Goal: Check status: Check status

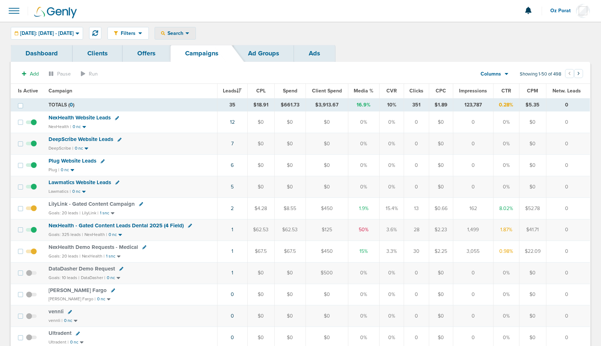
click at [185, 35] on span "Search" at bounding box center [175, 33] width 20 height 6
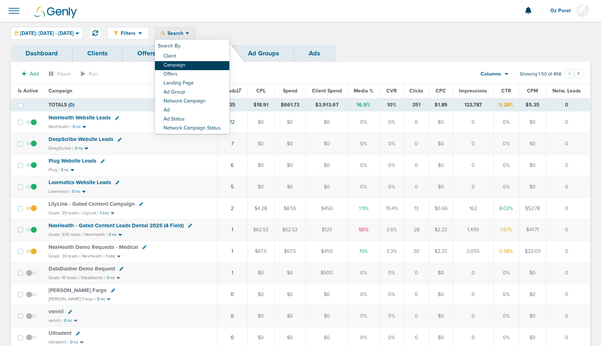
click at [197, 63] on link "Campaign" at bounding box center [192, 65] width 74 height 9
select select "cmpName"
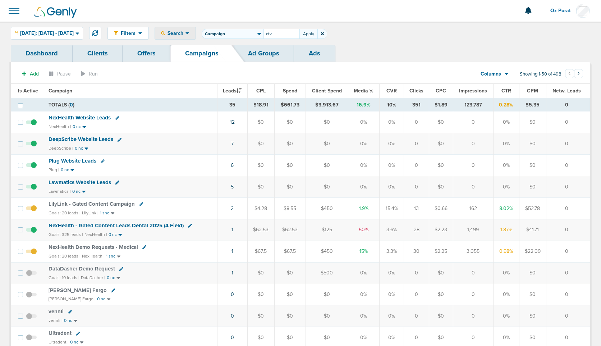
type input "ctv"
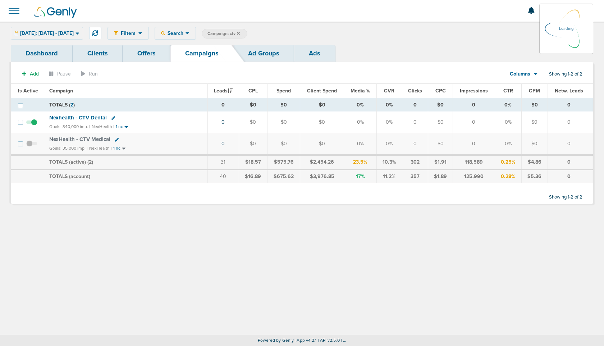
click at [72, 33] on div "Today: 08.11.2025 - 08.11.2025 Today Yesterday Last 7 Days Last 14 Days This Mo…" at bounding box center [47, 33] width 72 height 13
click at [74, 32] on span "Today: 08.11.2025 - 08.11.2025" at bounding box center [47, 33] width 54 height 5
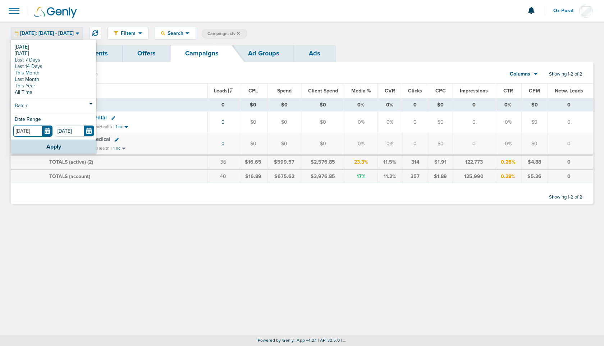
click at [49, 129] on input "[DATE]" at bounding box center [33, 130] width 40 height 11
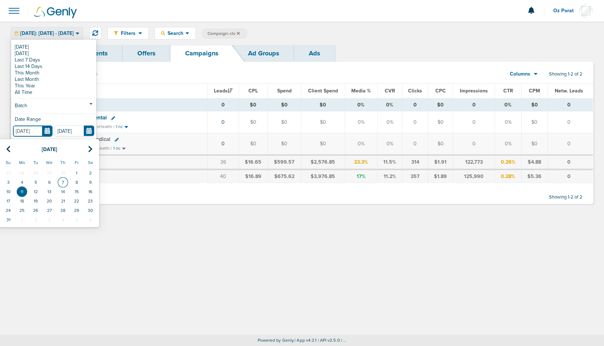
click at [63, 182] on td "7" at bounding box center [63, 182] width 14 height 9
type input "08.07.2025"
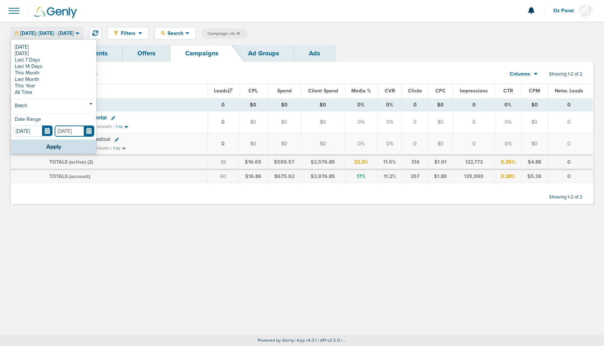
click at [90, 132] on input "[DATE]" at bounding box center [75, 130] width 40 height 11
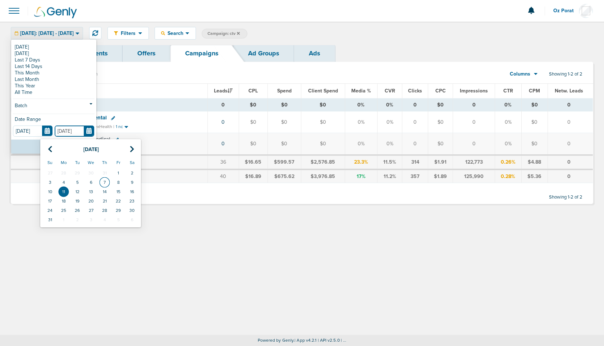
click at [103, 181] on td "7" at bounding box center [105, 182] width 14 height 9
type input "08.07.2025"
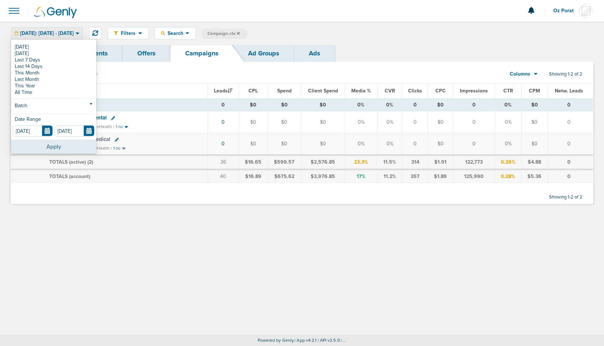
click at [70, 148] on button "Apply" at bounding box center [53, 146] width 85 height 14
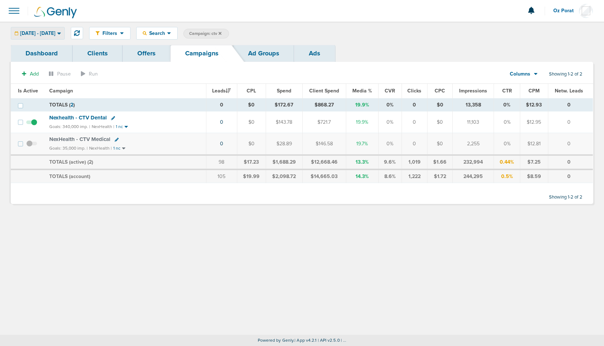
click at [63, 29] on div "08.07.2025 - 08.07.2025" at bounding box center [37, 33] width 53 height 12
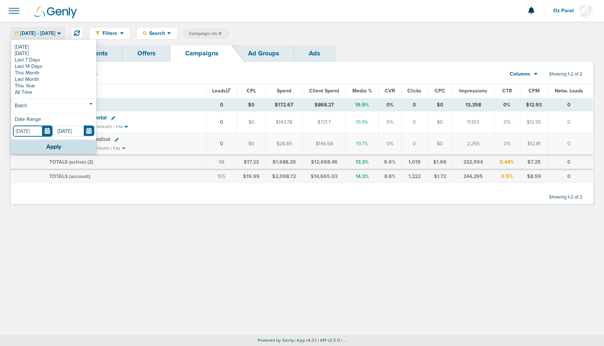
click at [49, 128] on input "08.07.2025" at bounding box center [33, 130] width 40 height 11
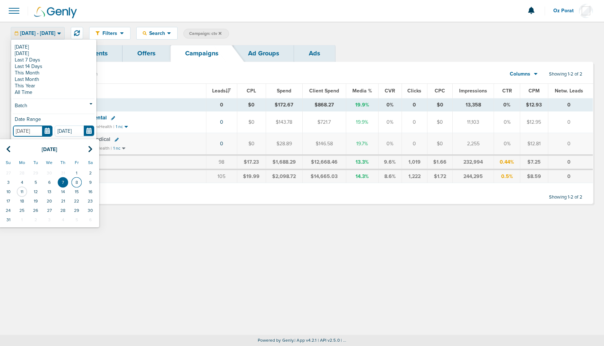
click at [77, 180] on td "8" at bounding box center [77, 182] width 14 height 9
type input "08.08.2025"
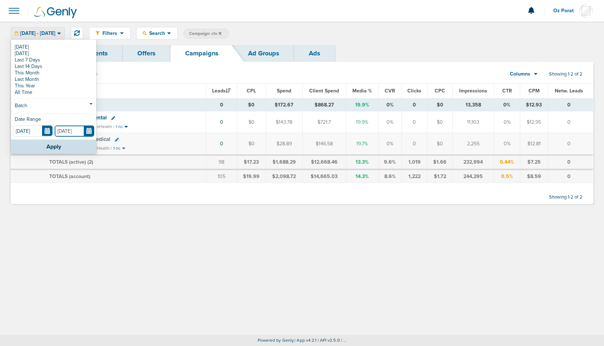
click at [88, 132] on input "08.07.2025" at bounding box center [75, 130] width 40 height 11
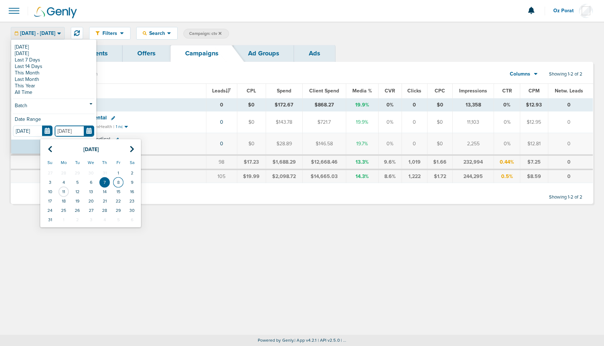
click at [119, 179] on td "8" at bounding box center [118, 182] width 14 height 9
type input "08.08.2025"
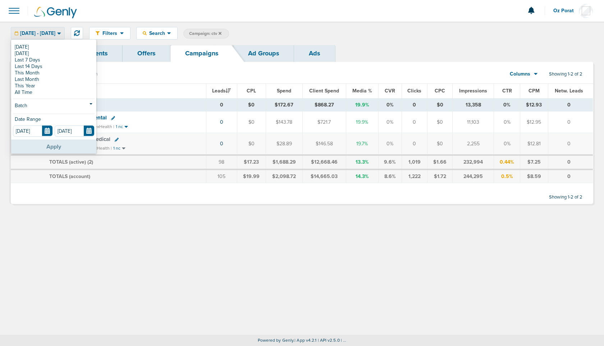
click at [64, 147] on button "Apply" at bounding box center [53, 146] width 85 height 14
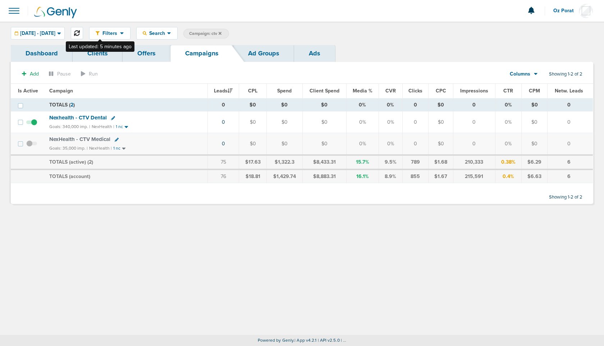
click at [80, 34] on icon at bounding box center [77, 33] width 6 height 6
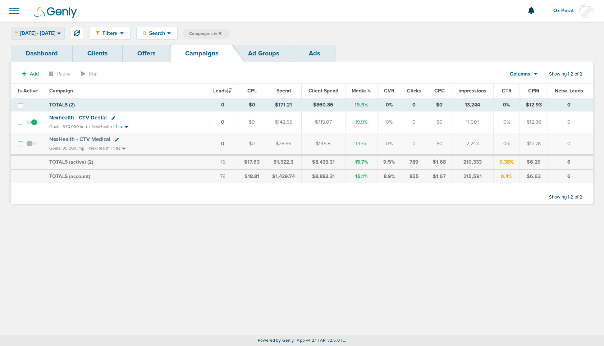
click at [55, 34] on span "08.08.2025 - 08.08.2025" at bounding box center [37, 33] width 35 height 5
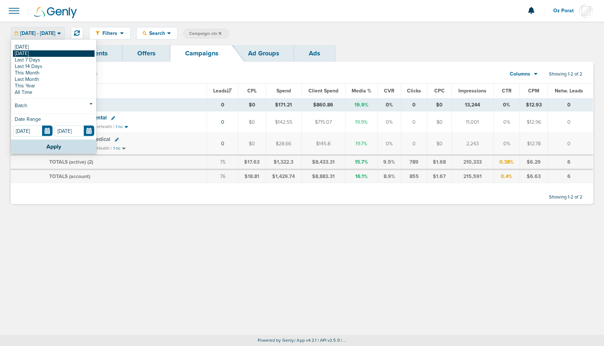
click at [50, 53] on link "[DATE]" at bounding box center [54, 53] width 82 height 6
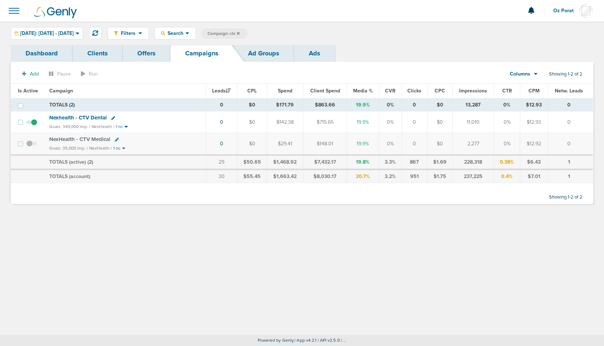
click at [320, 56] on link "Ads" at bounding box center [314, 53] width 41 height 17
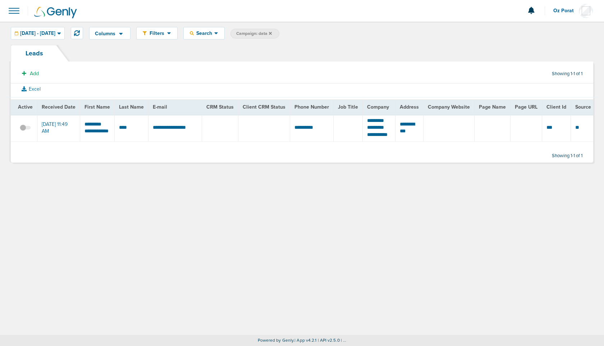
click at [27, 131] on span at bounding box center [25, 131] width 11 height 0
click at [25, 129] on input "checkbox" at bounding box center [25, 129] width 0 height 0
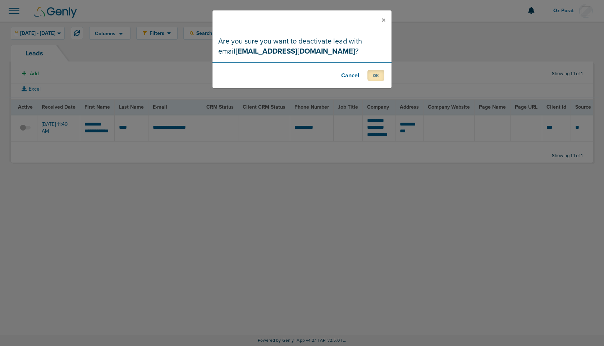
click at [373, 73] on button "OK" at bounding box center [375, 75] width 17 height 11
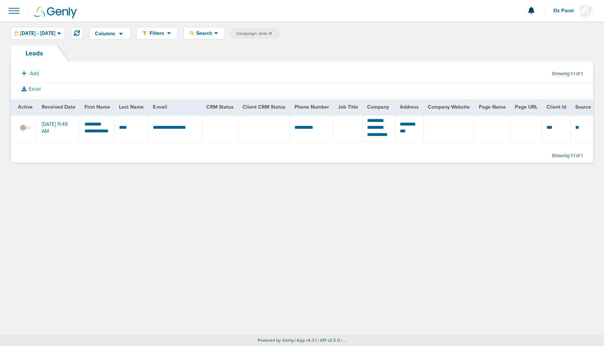
click at [17, 6] on span at bounding box center [14, 11] width 16 height 16
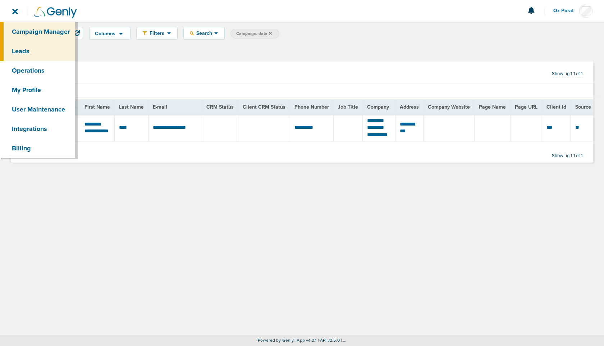
click at [33, 26] on link "Campaign Manager" at bounding box center [37, 31] width 75 height 19
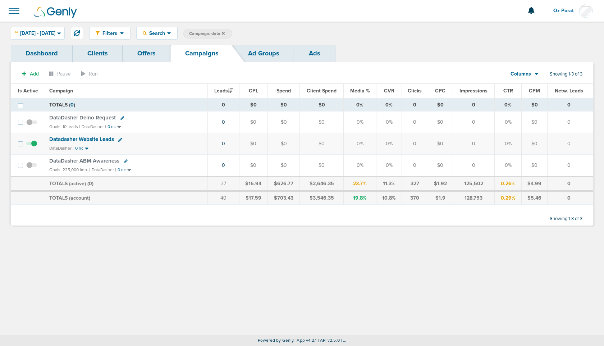
click at [225, 32] on icon at bounding box center [223, 33] width 3 height 3
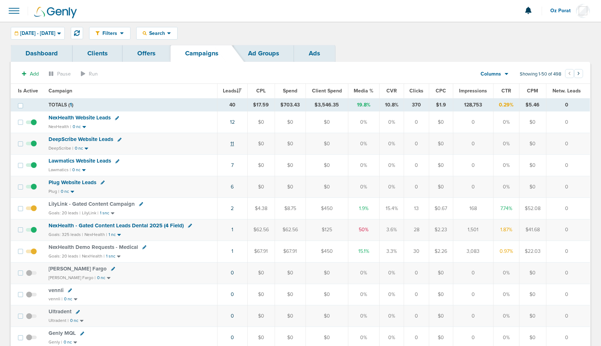
click at [233, 142] on link "11" at bounding box center [232, 144] width 4 height 6
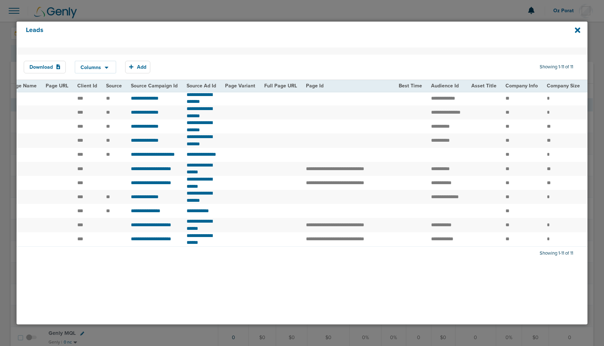
scroll to position [0, 525]
click at [579, 30] on icon at bounding box center [577, 30] width 5 height 8
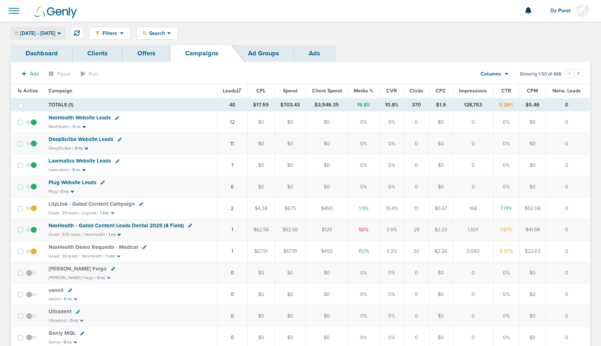
click at [55, 33] on span "[DATE] - [DATE]" at bounding box center [37, 33] width 35 height 5
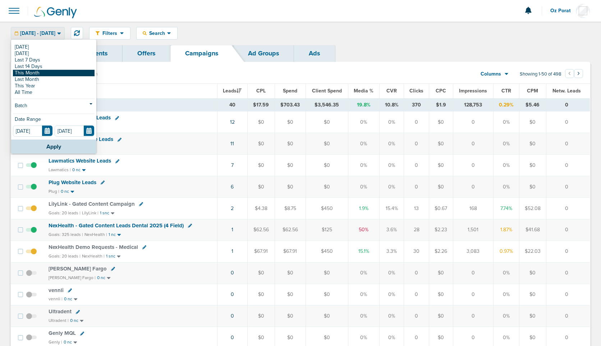
click at [41, 75] on link "This Month" at bounding box center [54, 73] width 82 height 6
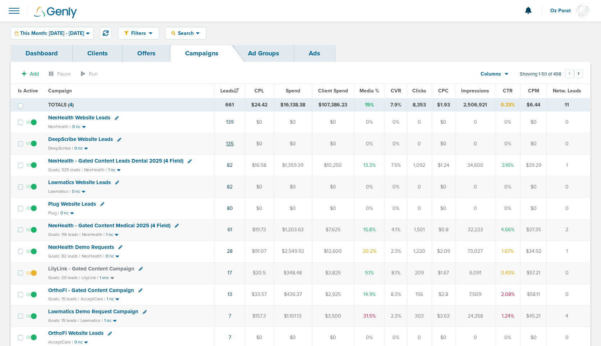
click at [231, 142] on link "135" at bounding box center [230, 144] width 8 height 6
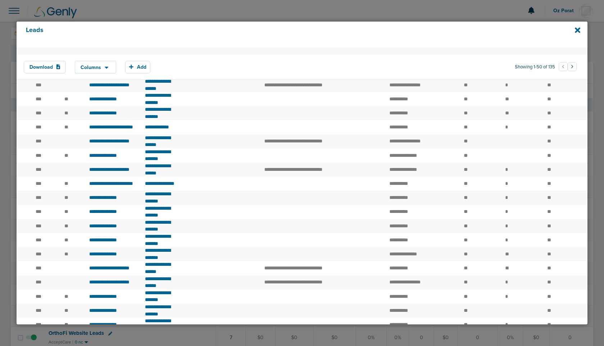
scroll to position [554, 0]
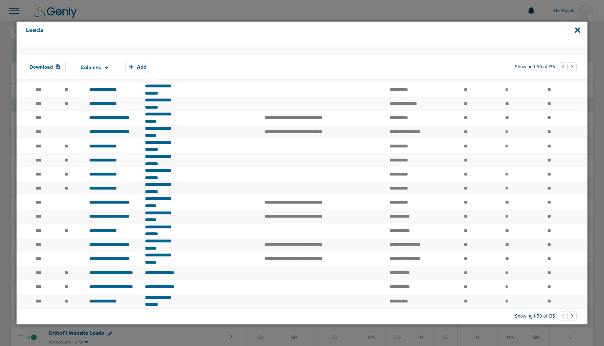
click at [570, 65] on button "›" at bounding box center [572, 66] width 9 height 9
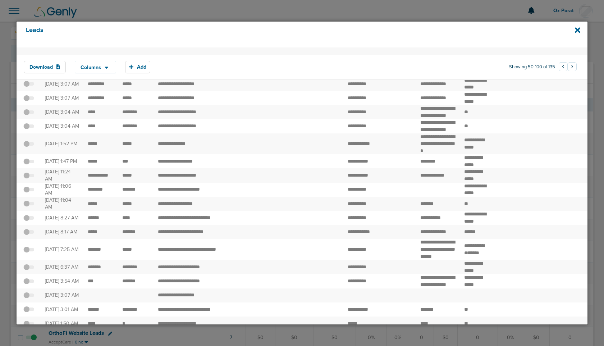
scroll to position [0, 0]
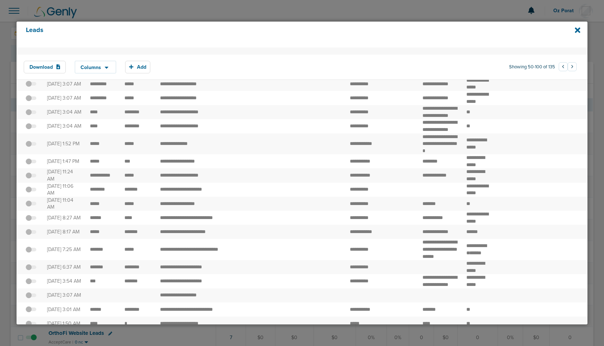
click at [31, 130] on span at bounding box center [31, 130] width 11 height 0
click at [31, 127] on input "checkbox" at bounding box center [31, 127] width 0 height 0
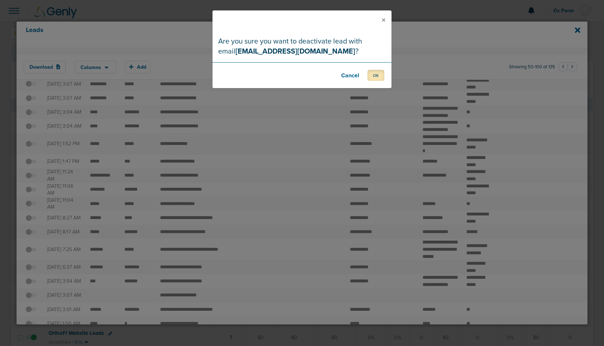
click at [378, 75] on button "OK" at bounding box center [375, 75] width 17 height 11
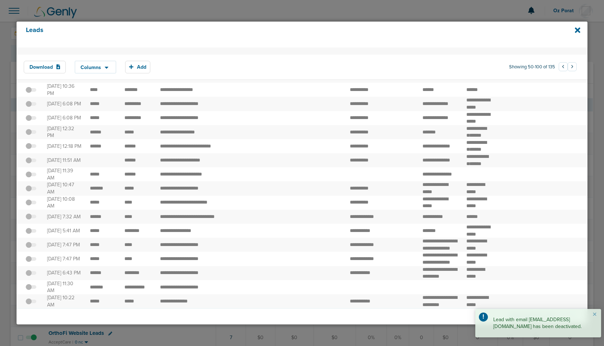
scroll to position [688, 0]
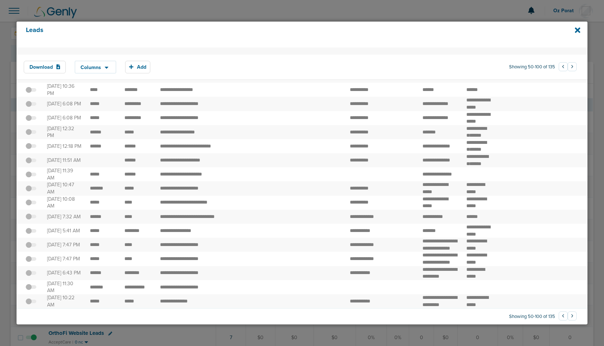
click at [568, 66] on button "›" at bounding box center [572, 66] width 9 height 9
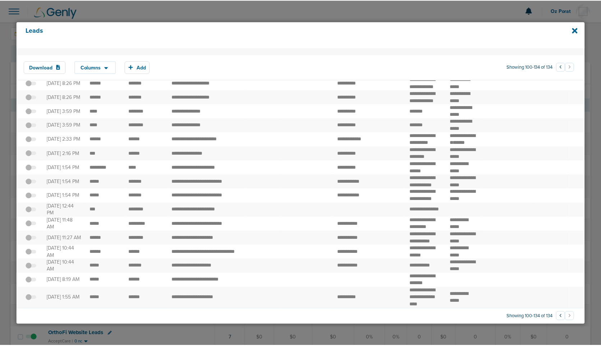
scroll to position [427, 0]
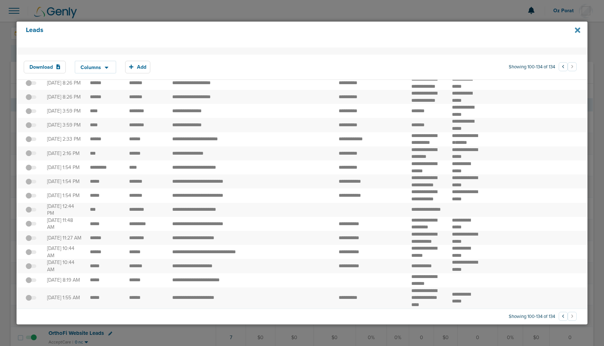
click at [576, 28] on icon at bounding box center [577, 30] width 5 height 5
